Goal: Task Accomplishment & Management: Use online tool/utility

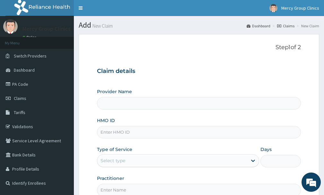
click at [113, 130] on input "HMO ID" at bounding box center [199, 132] width 204 height 13
click at [35, 71] on link "Dashboard" at bounding box center [37, 70] width 74 height 14
